Goal: Task Accomplishment & Management: Use online tool/utility

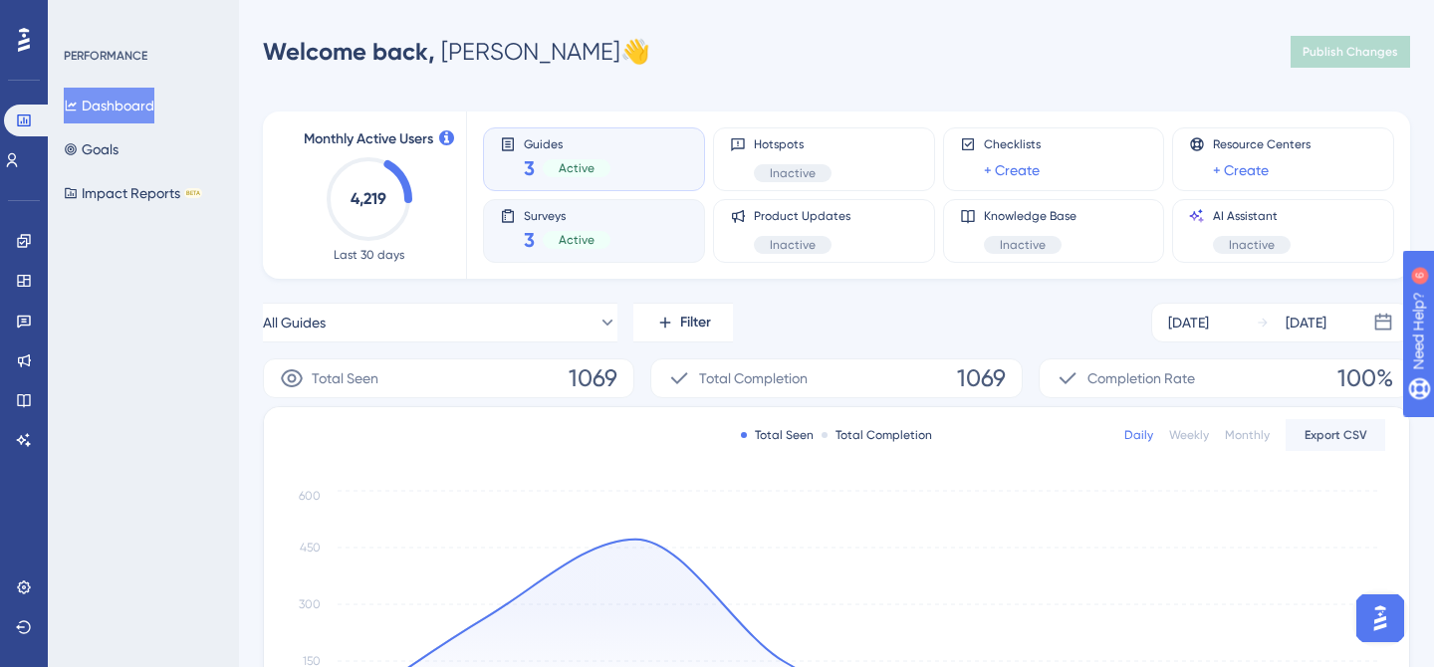
click at [625, 212] on div "Surveys 3 Active" at bounding box center [594, 231] width 188 height 46
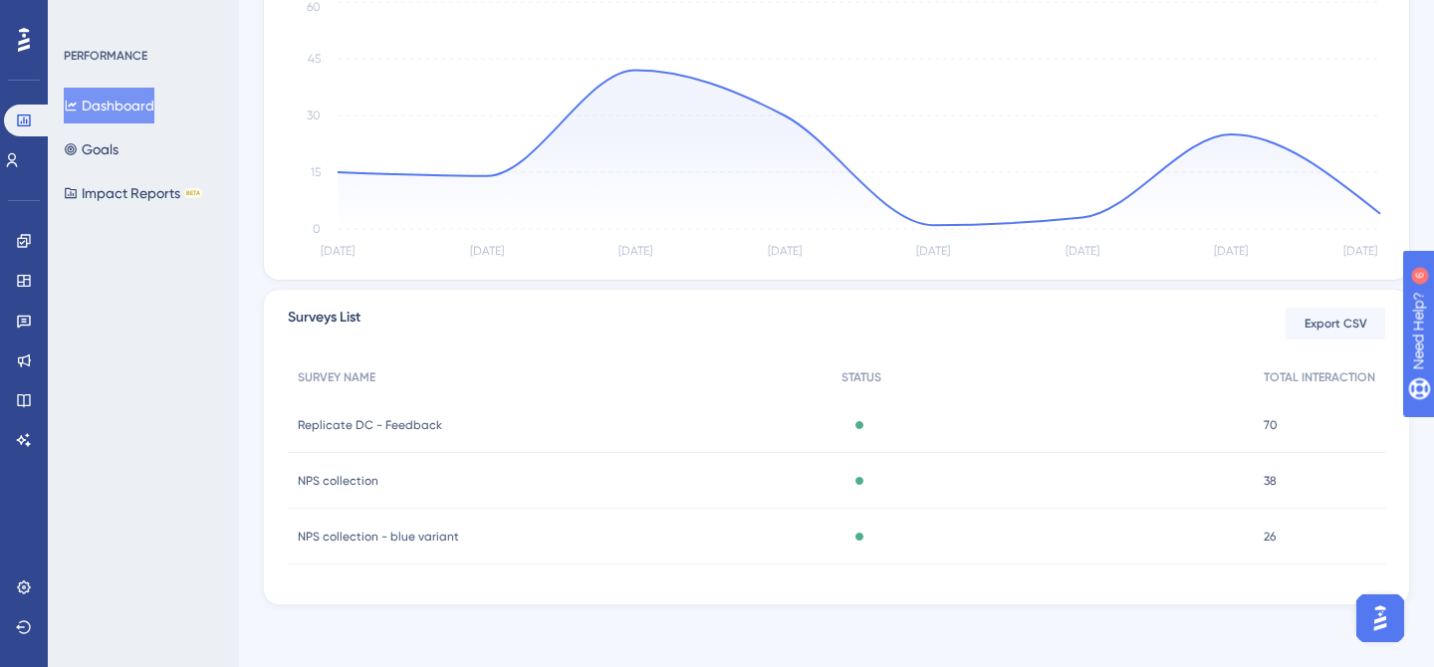
scroll to position [491, 0]
click at [486, 428] on div "Replicate DC - Feedback Replicate DC - Feedback" at bounding box center [560, 423] width 544 height 56
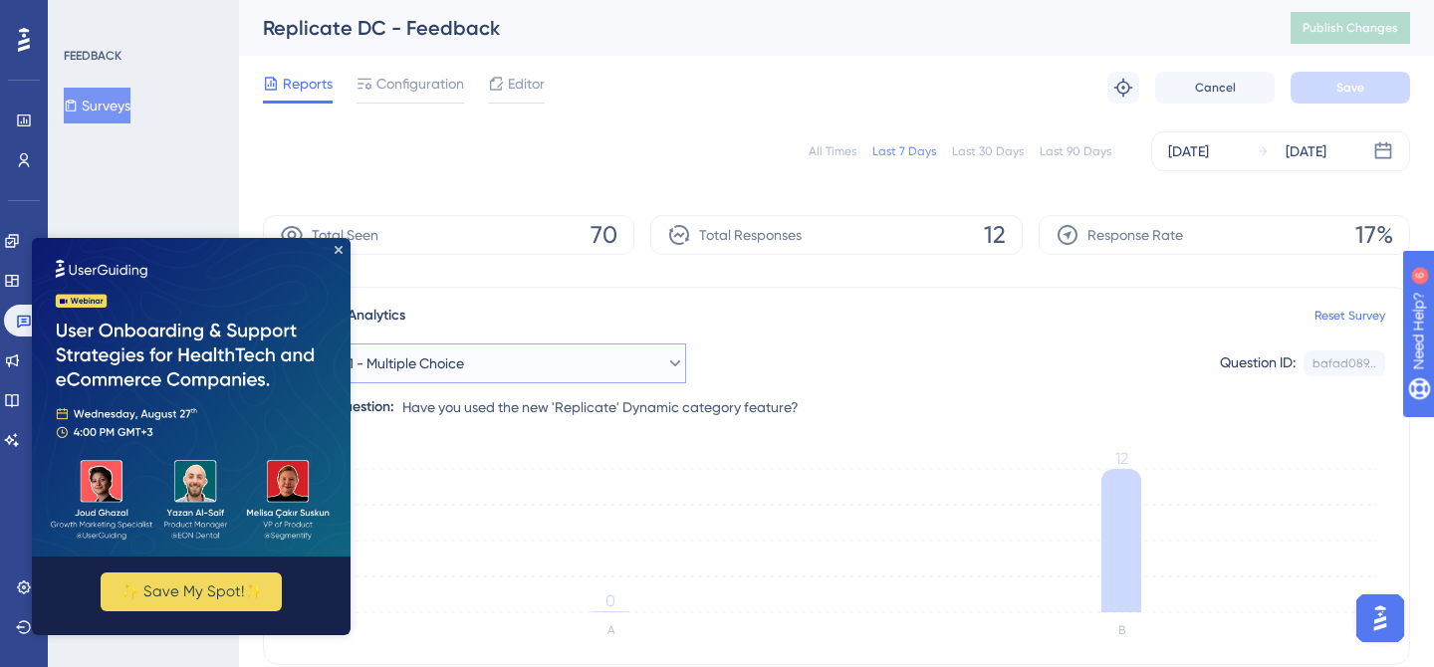
click at [555, 368] on button "Question 1 - Multiple Choice" at bounding box center [487, 364] width 398 height 40
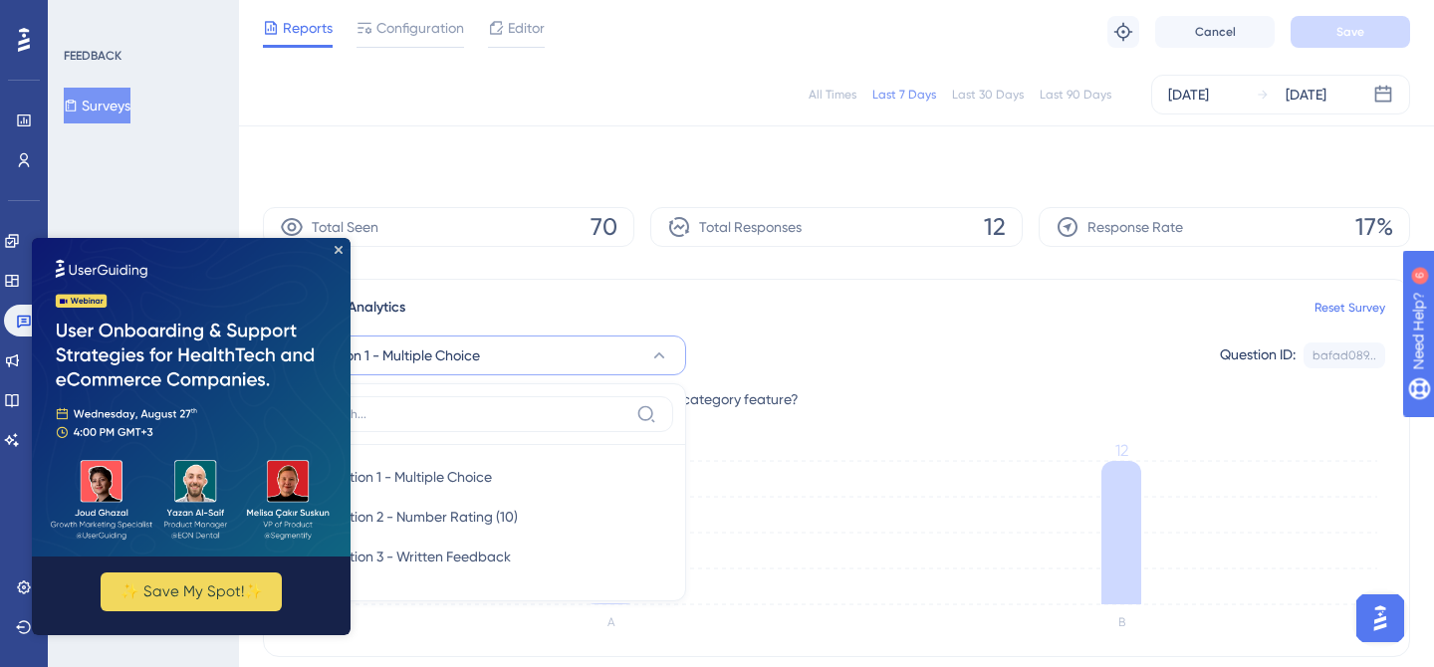
scroll to position [166, 0]
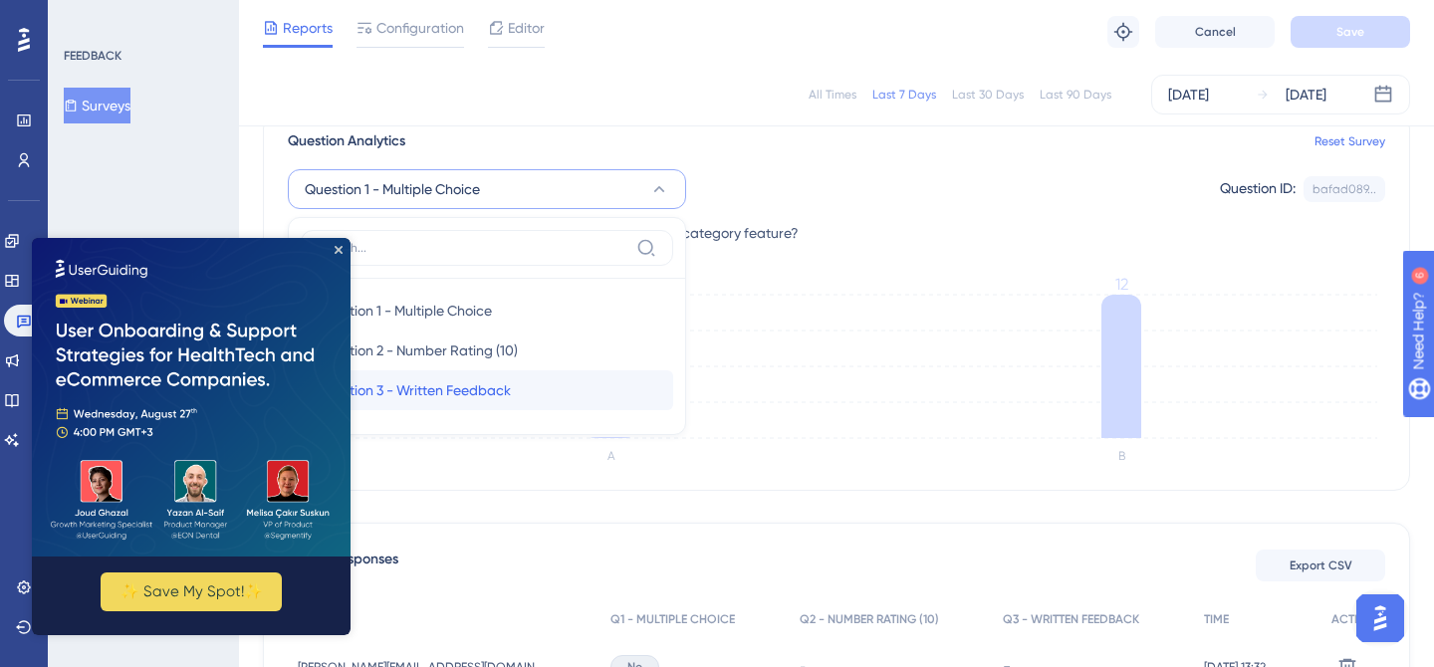
click at [545, 380] on div "Question 3 - Written Feedback Question 3 - Written Feedback" at bounding box center [487, 390] width 341 height 40
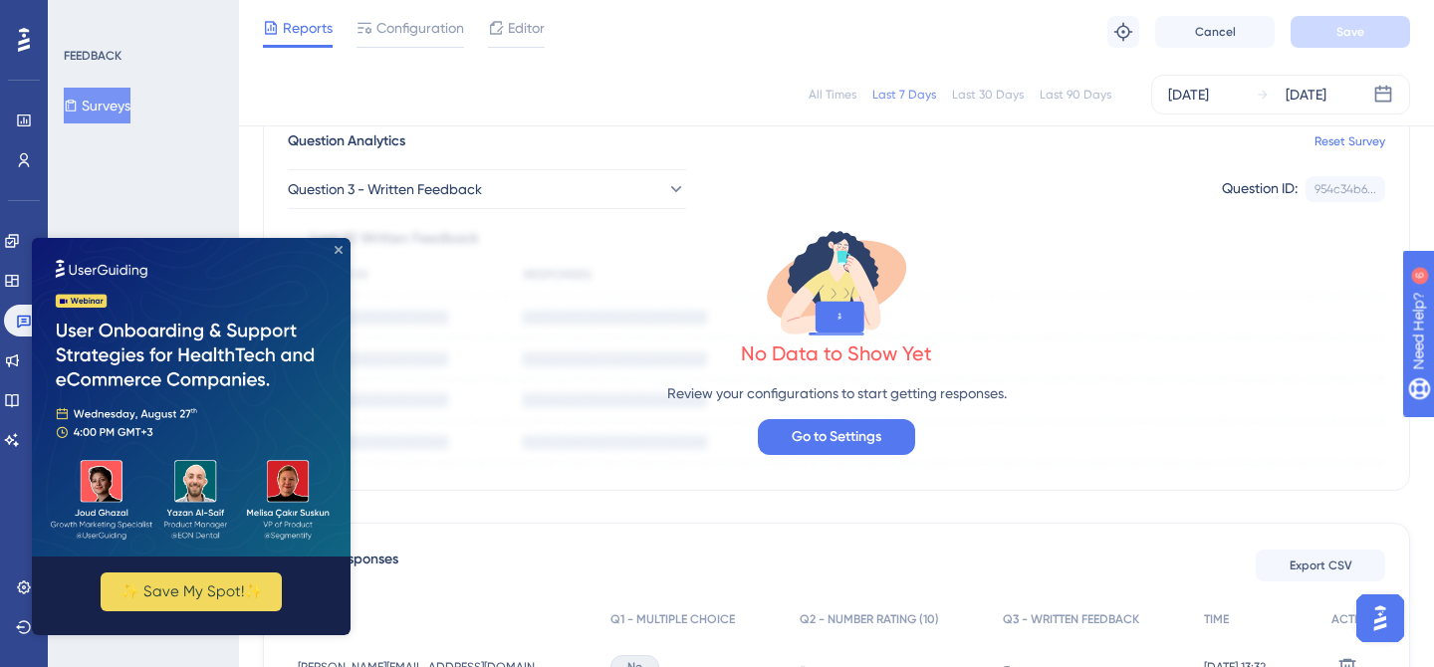
click at [337, 247] on icon "Close Preview" at bounding box center [339, 250] width 8 height 8
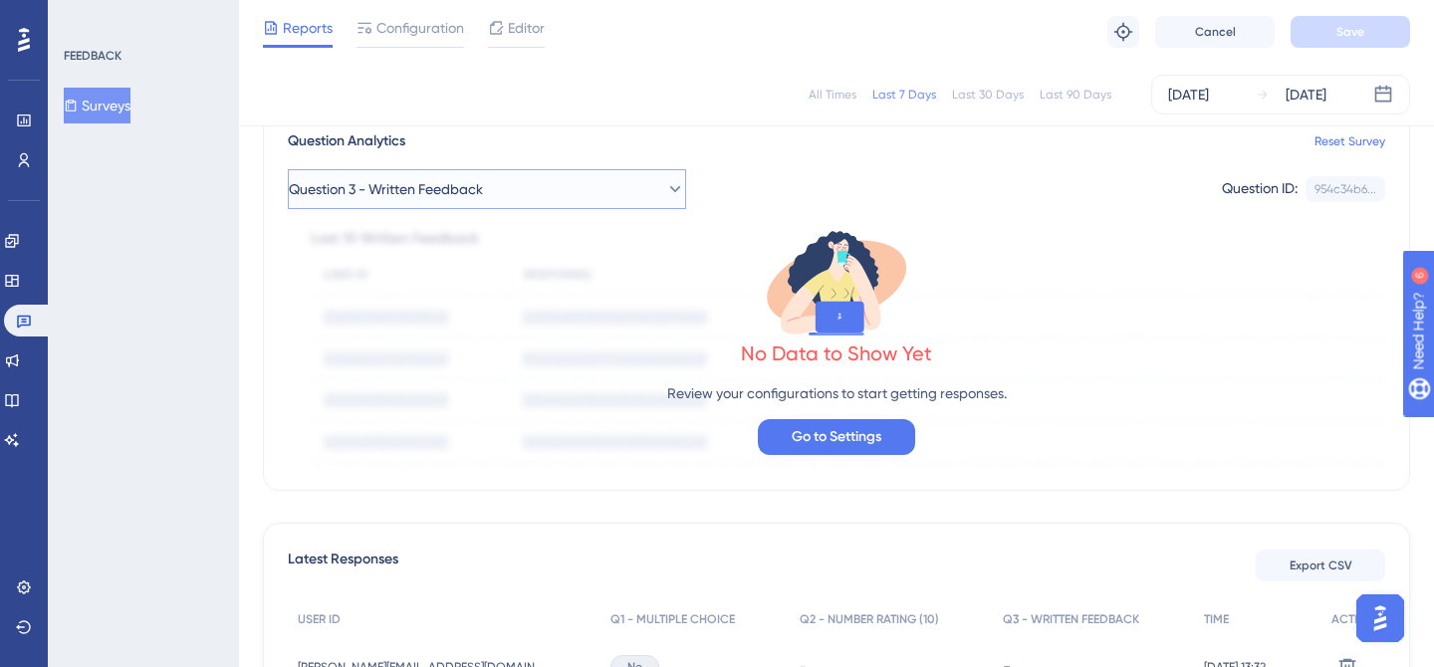
click at [433, 197] on span "Question 3 - Written Feedback" at bounding box center [386, 189] width 194 height 24
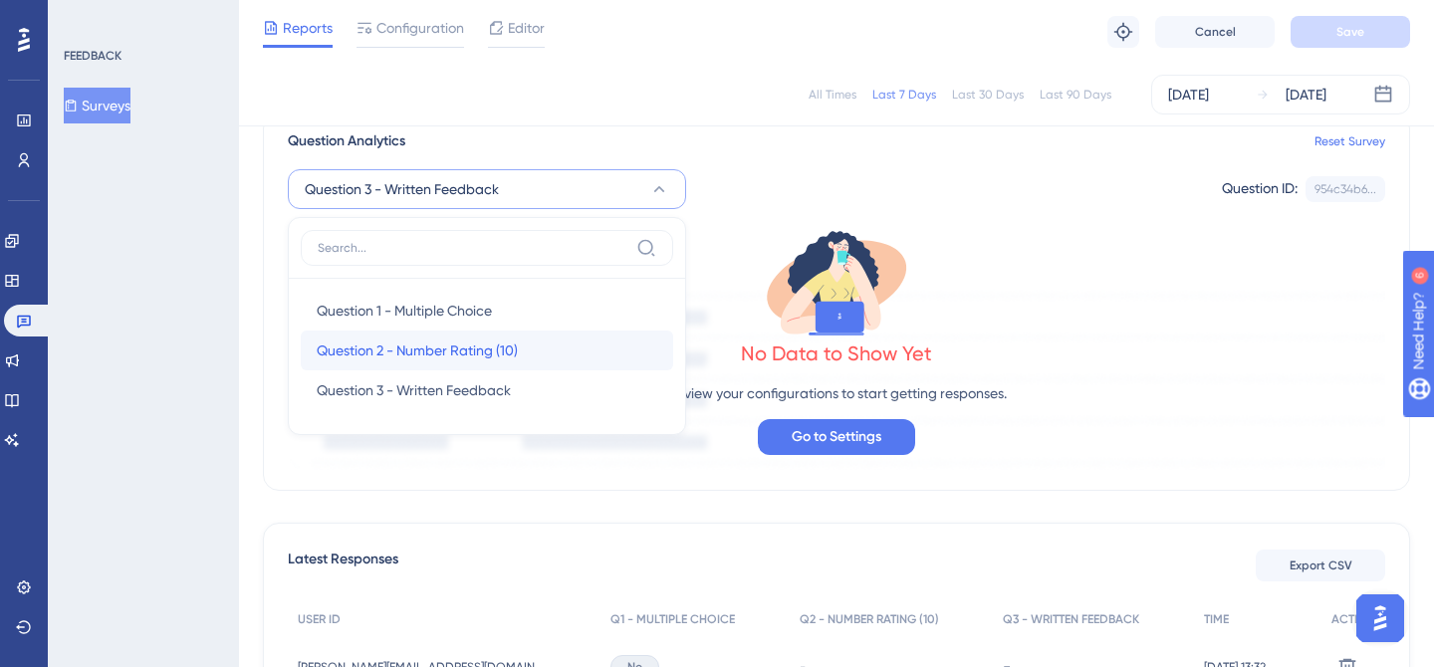
click at [435, 342] on span "Question 2 - Number Rating (10)" at bounding box center [417, 351] width 201 height 24
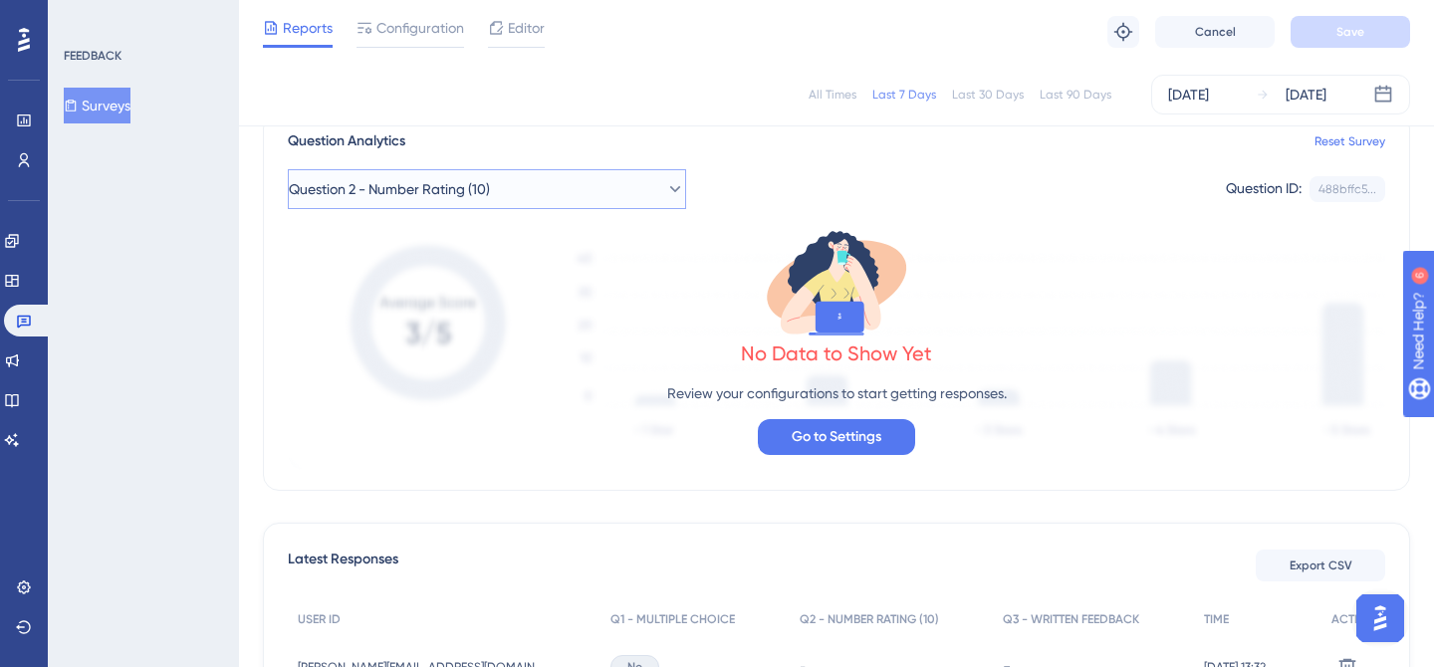
click at [489, 193] on span "Question 2 - Number Rating (10)" at bounding box center [389, 189] width 201 height 24
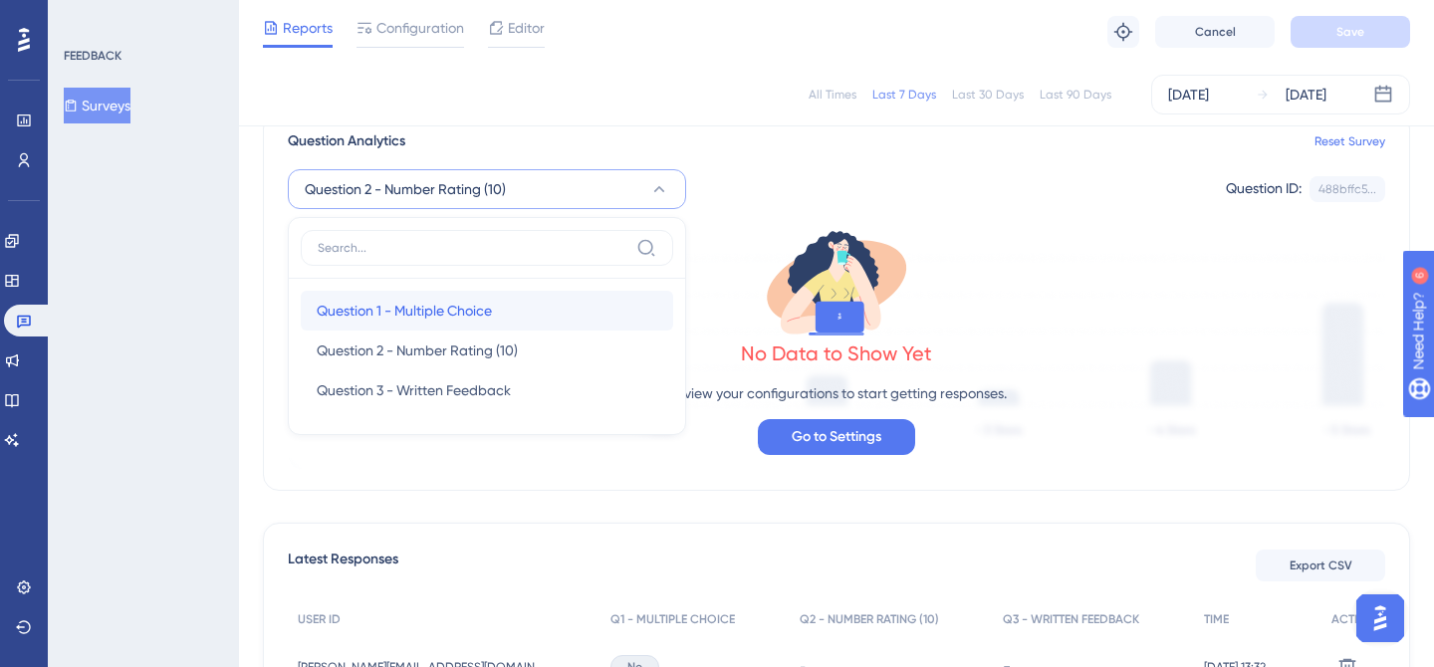
click at [480, 313] on span "Question 1 - Multiple Choice" at bounding box center [404, 311] width 175 height 24
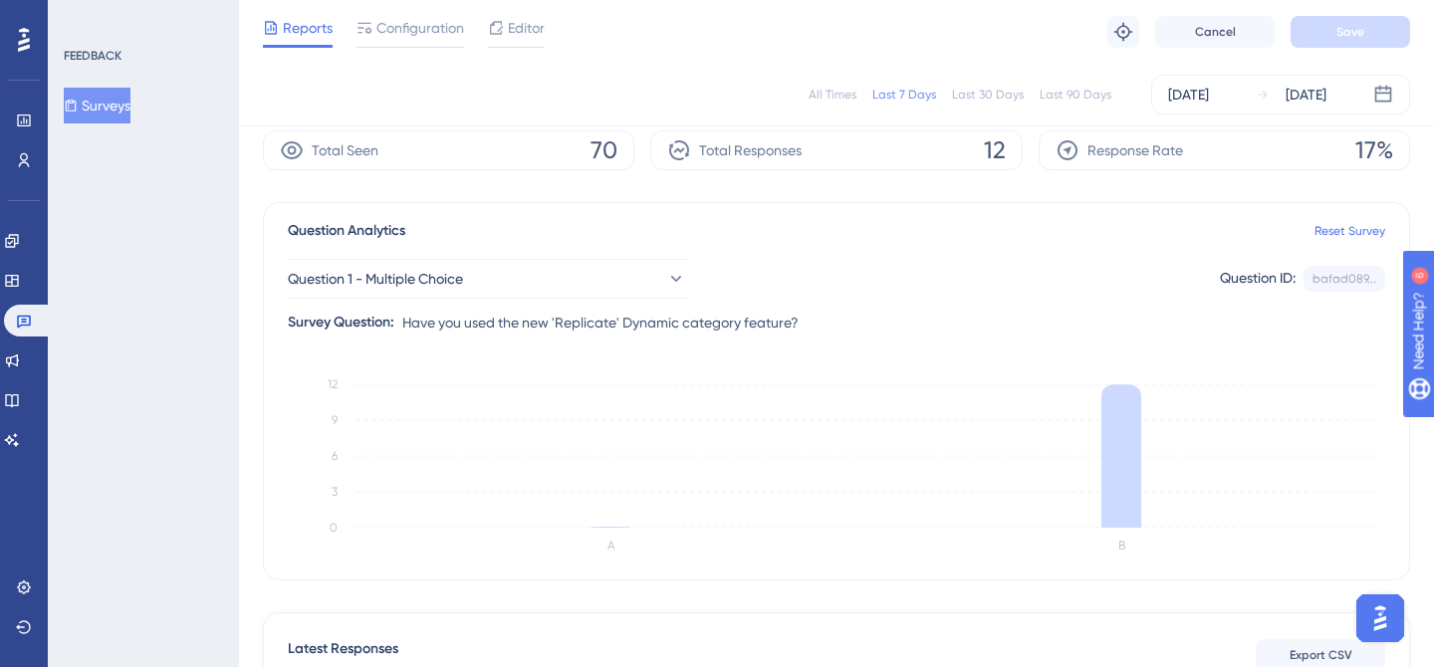
scroll to position [73, 0]
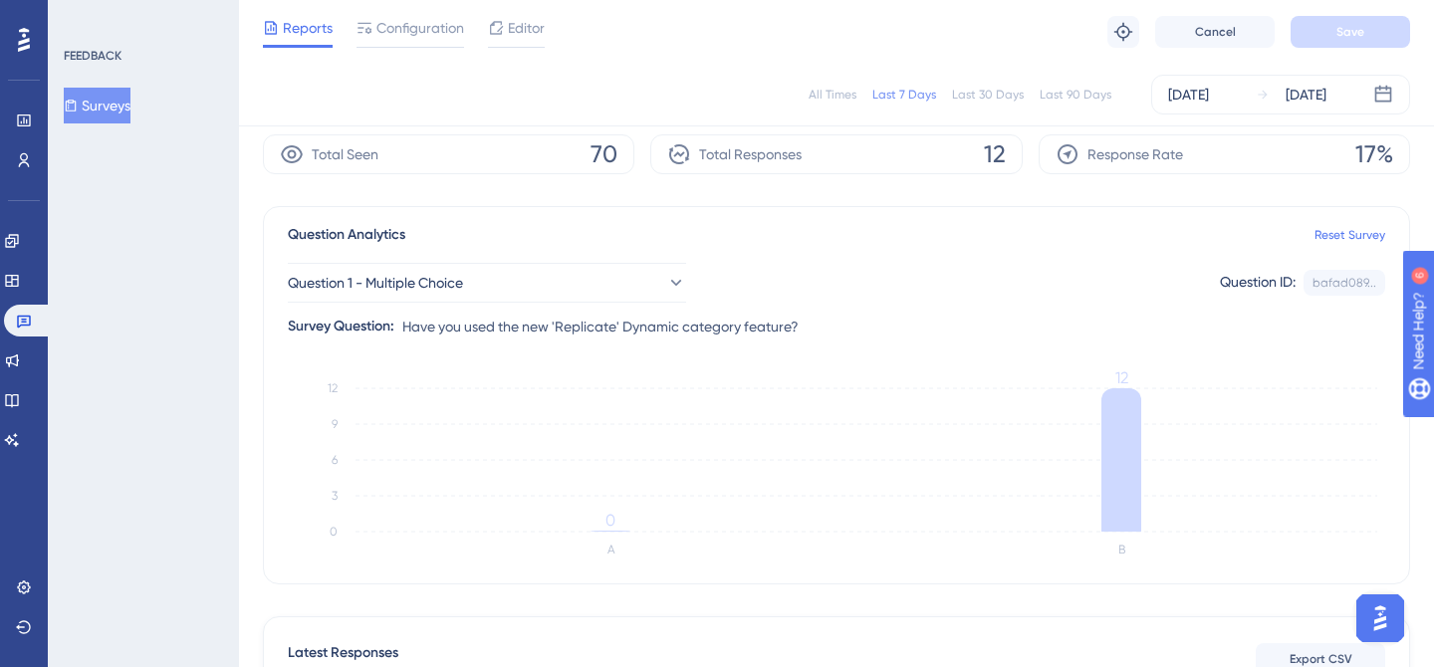
click at [837, 100] on div "All Times" at bounding box center [833, 95] width 48 height 16
